Goal: Task Accomplishment & Management: Manage account settings

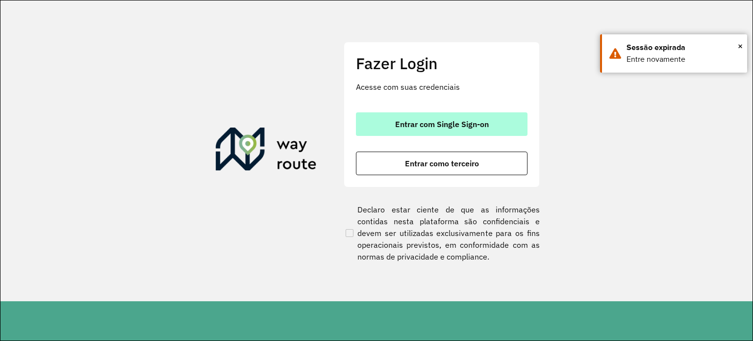
click at [456, 124] on span "Entrar com Single Sign-on" at bounding box center [442, 124] width 94 height 8
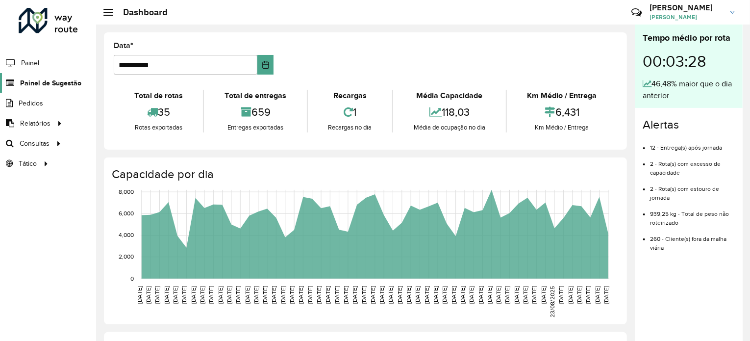
click at [46, 86] on span "Painel de Sugestão" at bounding box center [50, 83] width 61 height 10
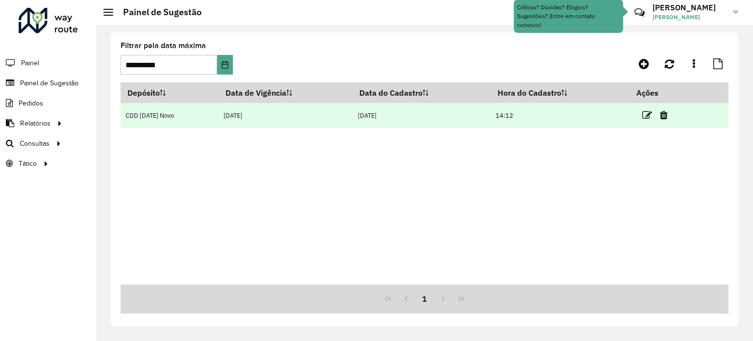
click at [516, 115] on td "14:12" at bounding box center [560, 115] width 139 height 25
click at [649, 115] on icon at bounding box center [647, 115] width 10 height 10
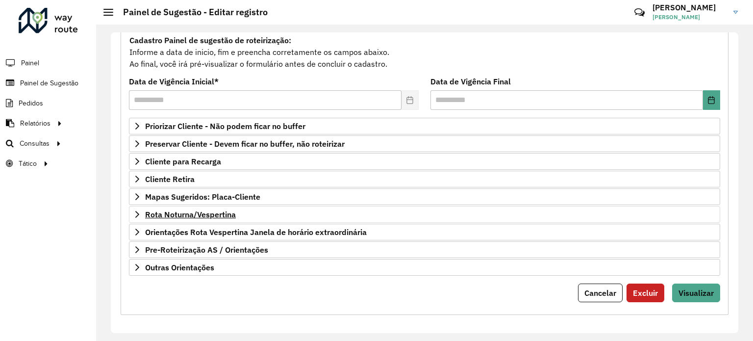
scroll to position [92, 0]
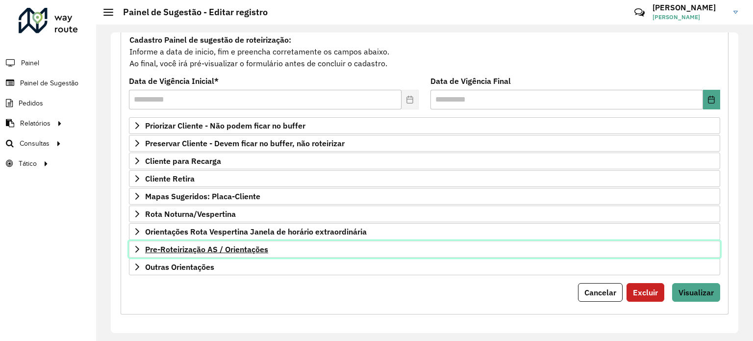
click at [135, 246] on icon at bounding box center [137, 249] width 8 height 8
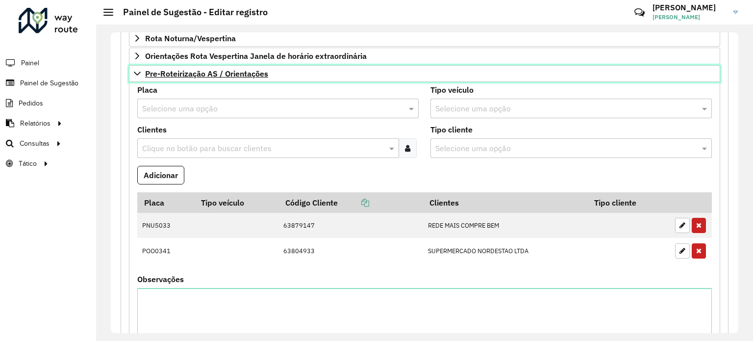
scroll to position [247, 0]
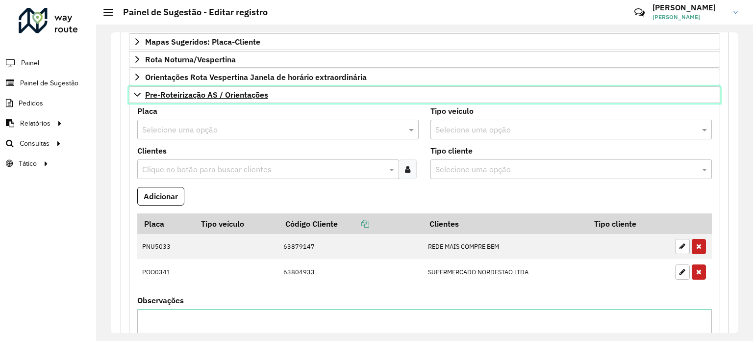
click at [132, 94] on link "Pre-Roteirização AS / Orientações" at bounding box center [424, 94] width 591 height 17
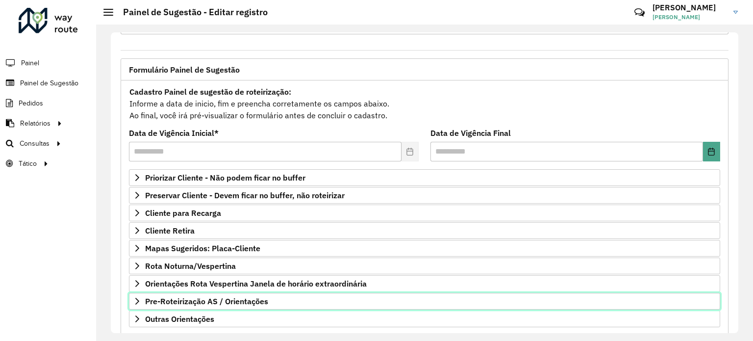
scroll to position [0, 0]
